Goal: Task Accomplishment & Management: Complete application form

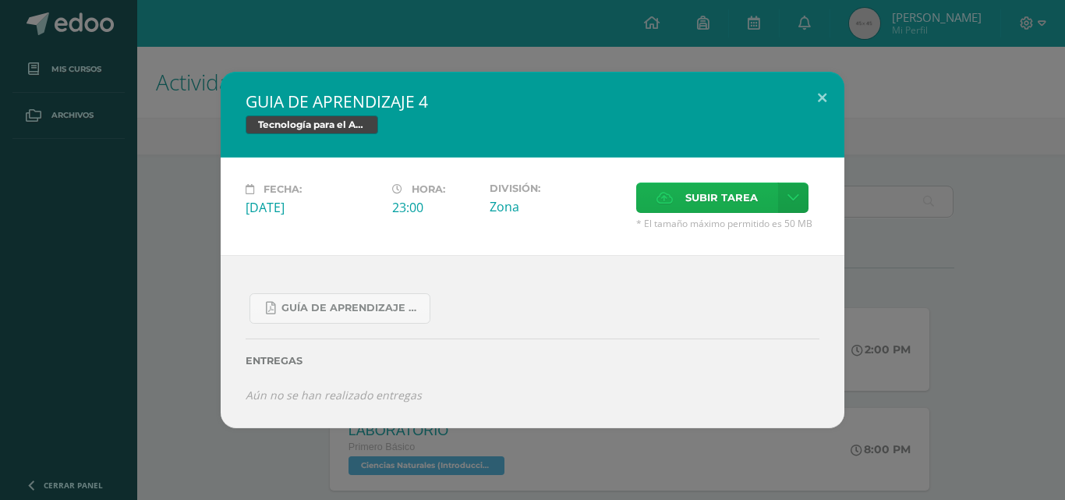
scroll to position [546, 0]
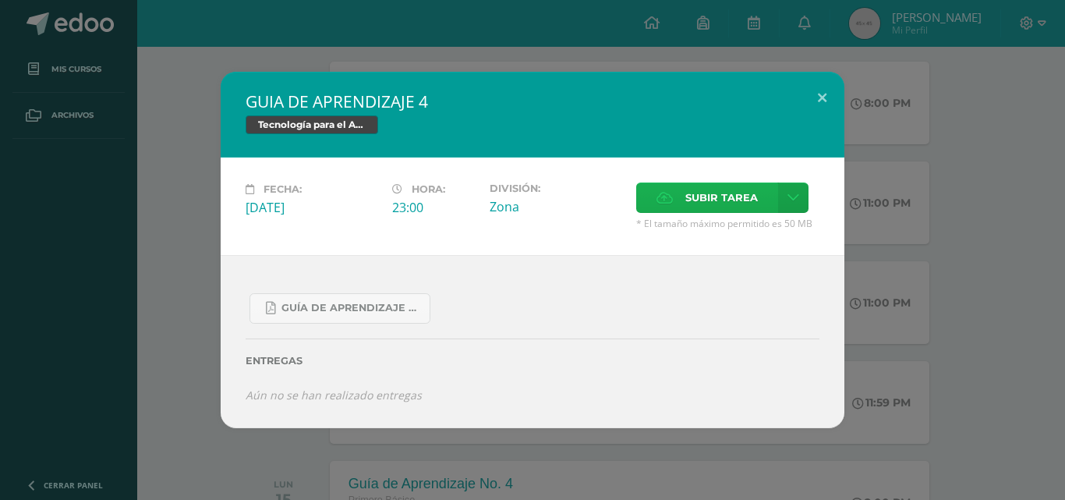
click at [749, 194] on span "Subir tarea" at bounding box center [721, 197] width 72 height 29
click at [0, 0] on input "Subir tarea" at bounding box center [0, 0] width 0 height 0
click at [784, 193] on link at bounding box center [793, 197] width 30 height 30
click at [712, 229] on span "Subir enlace" at bounding box center [726, 231] width 65 height 15
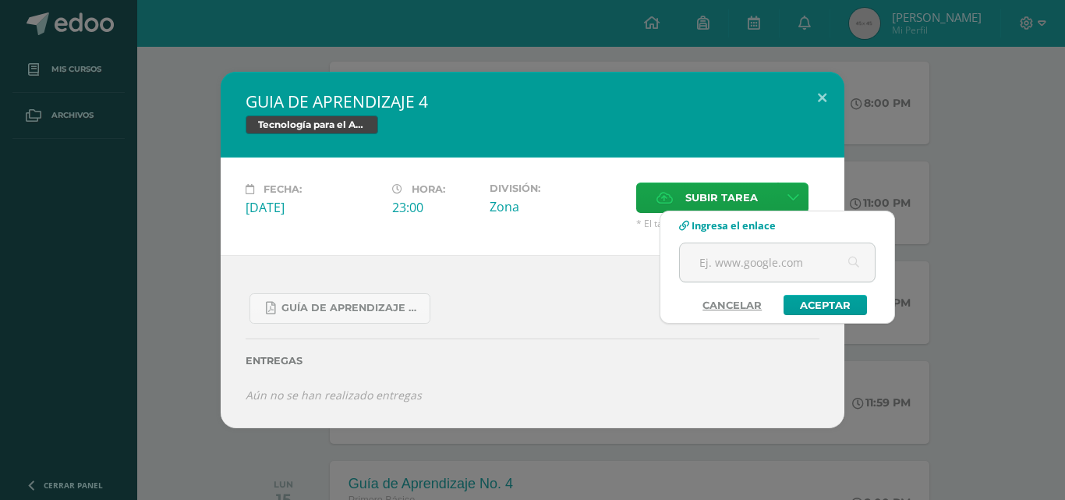
click at [732, 299] on link "Cancelar" at bounding box center [732, 305] width 90 height 20
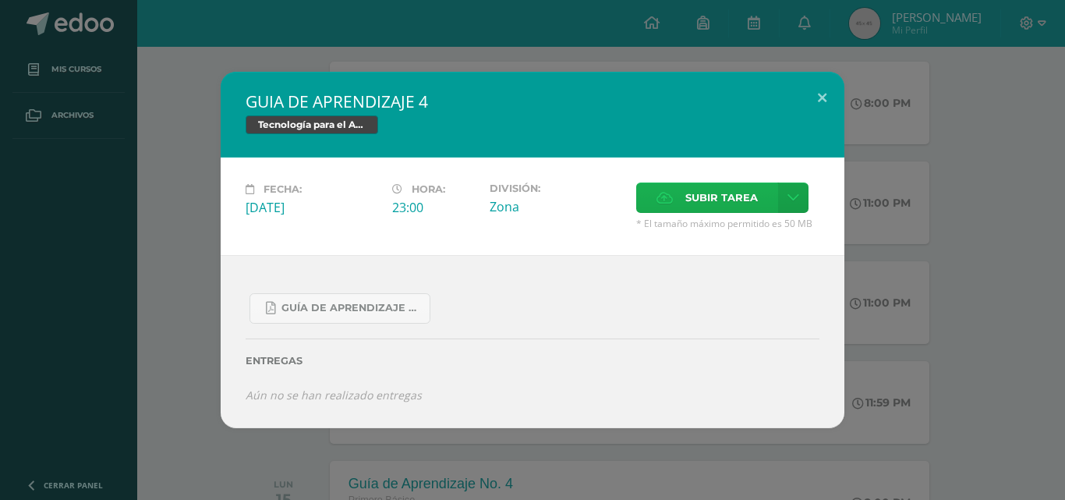
click at [719, 204] on span "Subir tarea" at bounding box center [721, 197] width 72 height 29
click at [0, 0] on input "Subir tarea" at bounding box center [0, 0] width 0 height 0
click at [805, 191] on link at bounding box center [793, 197] width 30 height 30
click at [735, 241] on link "Subir enlace" at bounding box center [738, 231] width 156 height 24
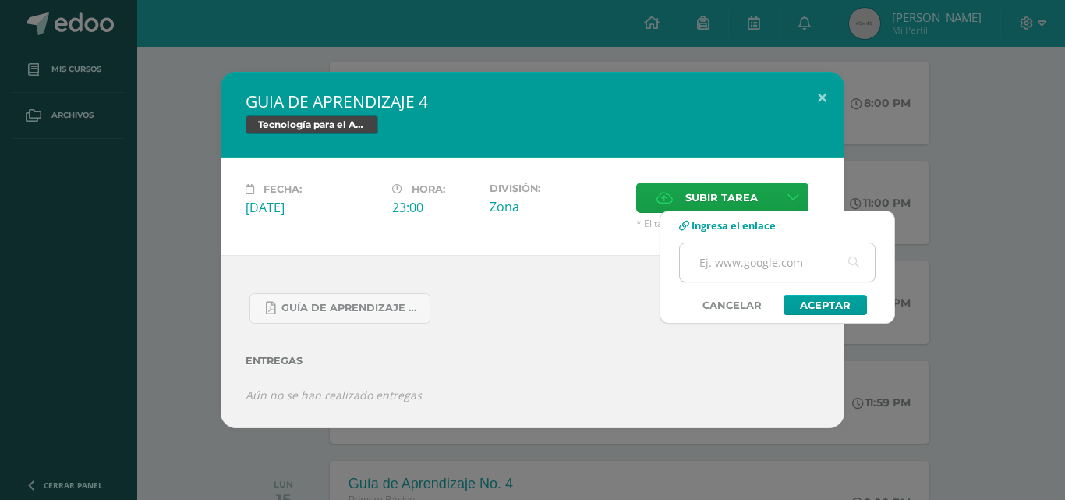
click at [770, 263] on input "text" at bounding box center [777, 262] width 195 height 38
paste input "[URL][DOMAIN_NAME]"
type input "[URL][DOMAIN_NAME]"
click at [807, 301] on link "Aceptar" at bounding box center [824, 305] width 83 height 20
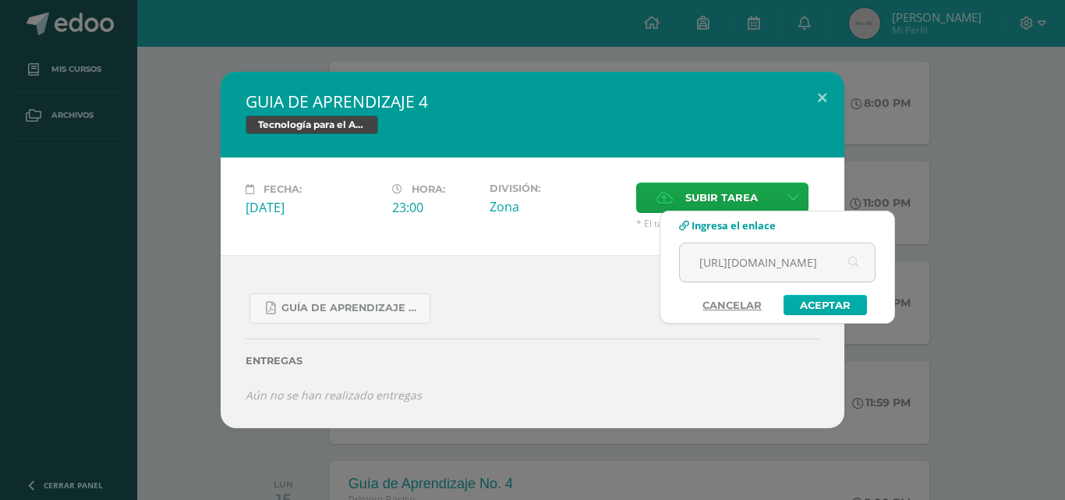
scroll to position [0, 0]
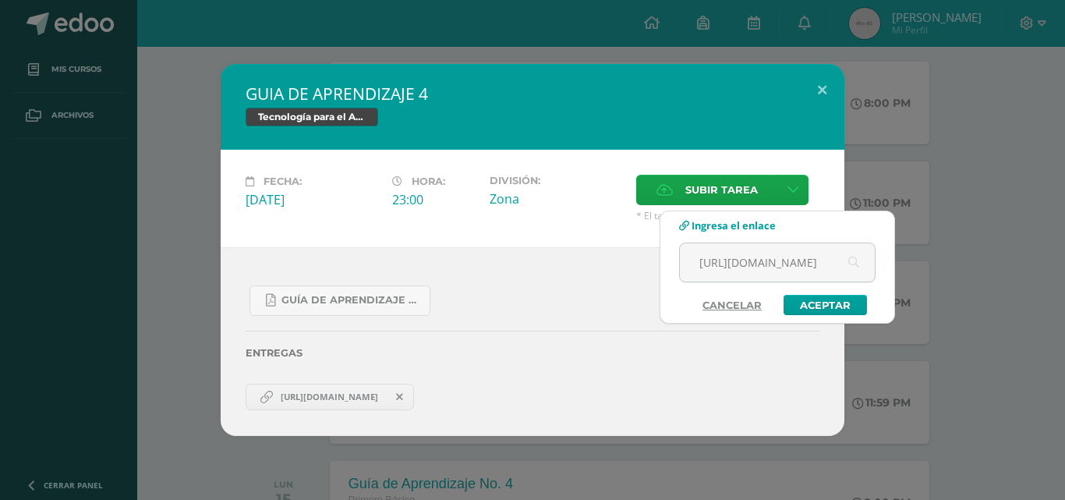
click at [928, 210] on div "GUIA DE APRENDIZAJE 4 Tecnología para el Aprendizaje y la Comunicación (Informá…" at bounding box center [532, 250] width 1052 height 372
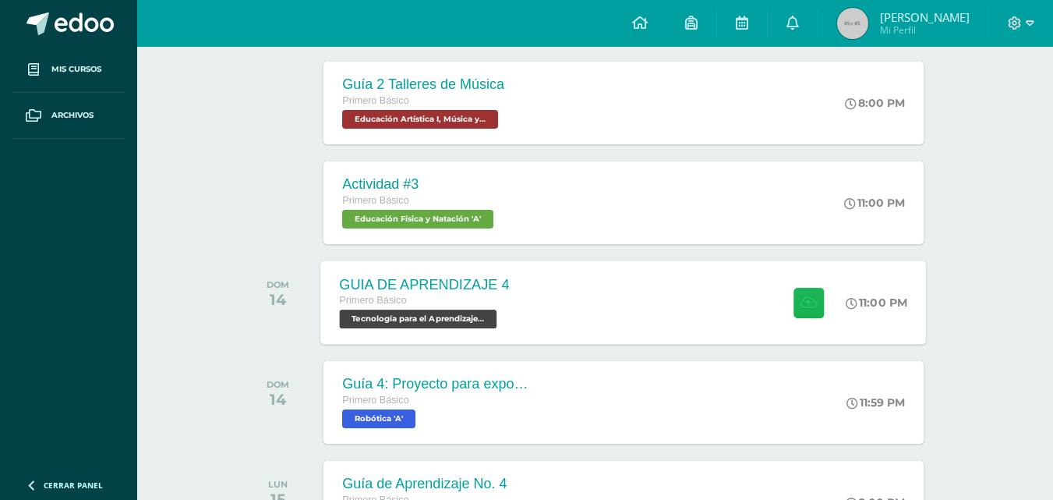
click at [795, 303] on button at bounding box center [808, 302] width 30 height 30
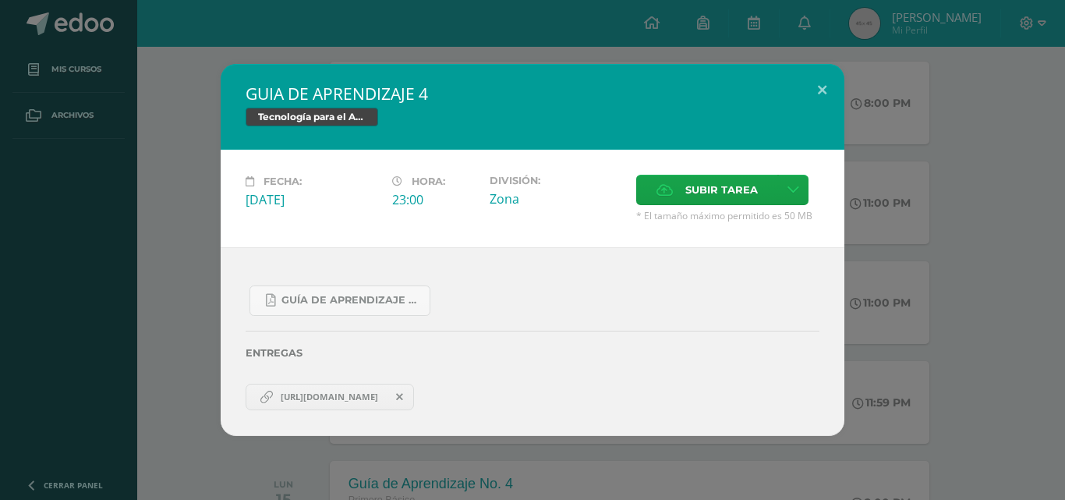
click at [355, 394] on span "[URL][DOMAIN_NAME]" at bounding box center [329, 396] width 113 height 12
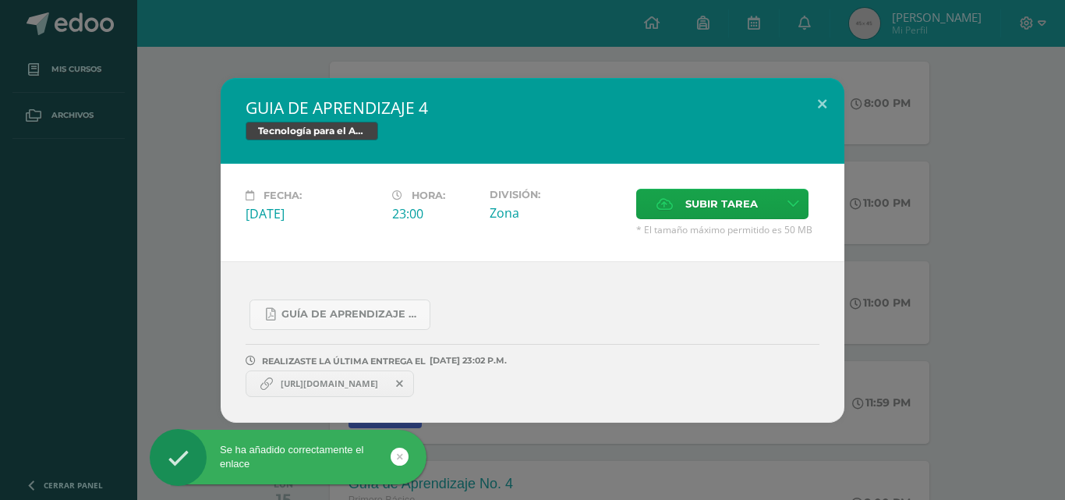
click at [360, 378] on span "[URL][DOMAIN_NAME]" at bounding box center [329, 383] width 113 height 12
click at [358, 384] on span "[URL][DOMAIN_NAME]" at bounding box center [329, 383] width 113 height 12
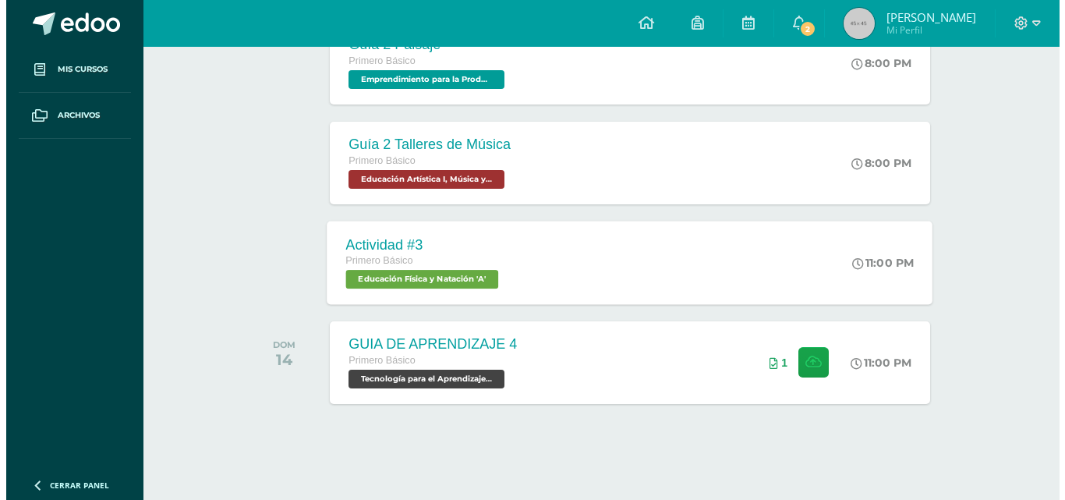
scroll to position [488, 0]
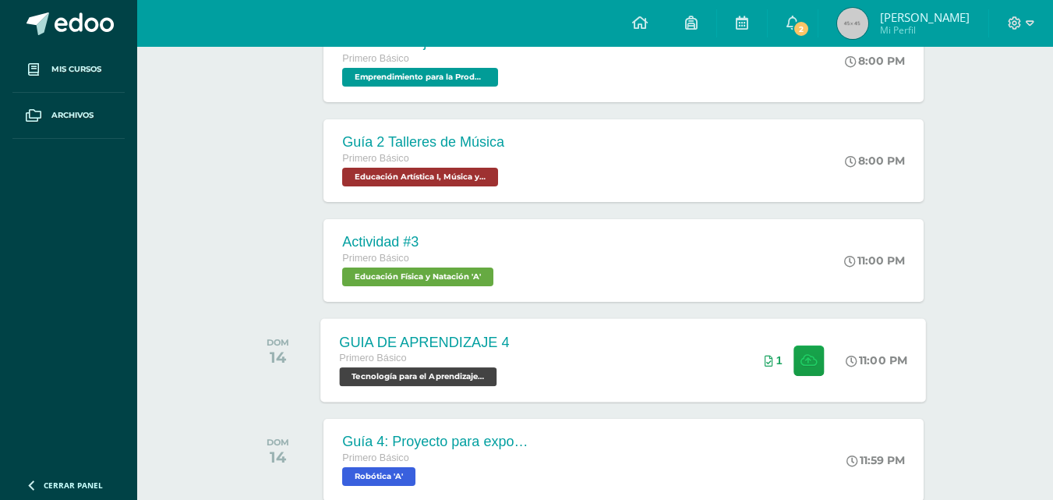
click at [616, 375] on div "GUIA DE APRENDIZAJE 4 Primero Básico Tecnología para el Aprendizaje y la Comuni…" at bounding box center [624, 359] width 606 height 83
